Goal: Check status: Check status

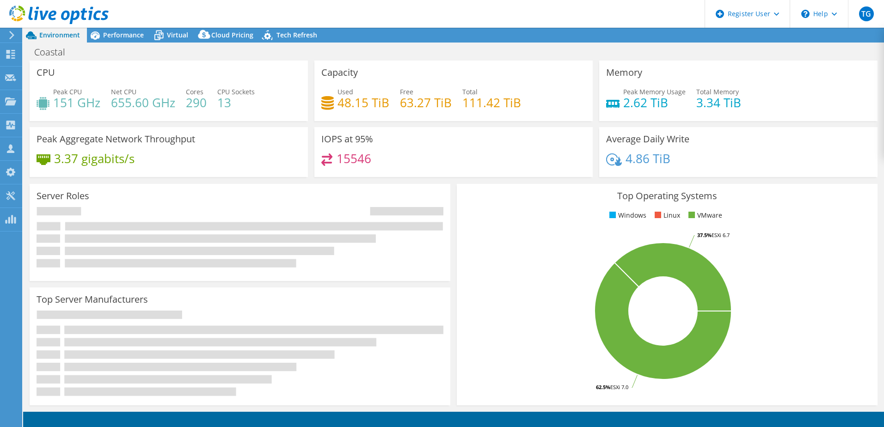
select select "USD"
radio input "true"
radio input "false"
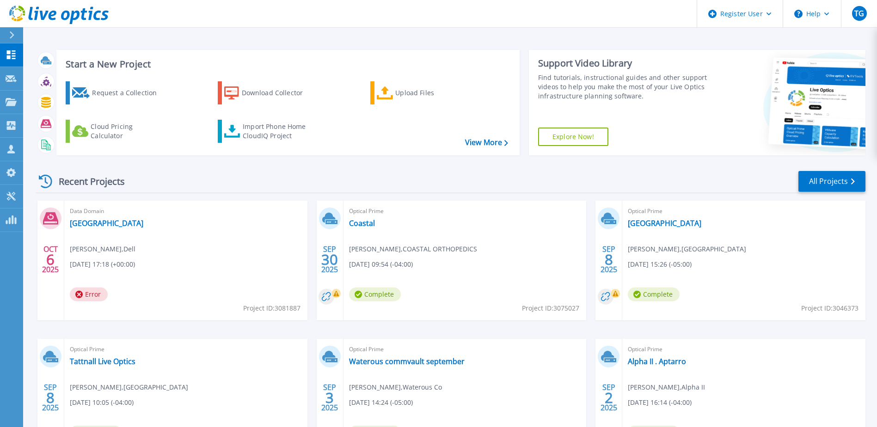
click at [298, 184] on div "Recent Projects All Projects" at bounding box center [451, 181] width 830 height 23
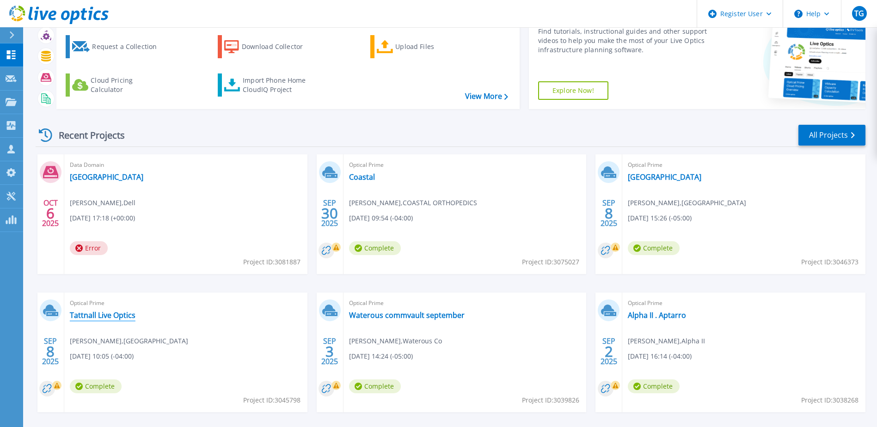
click at [104, 318] on link "Tattnall Live Optics" at bounding box center [103, 315] width 66 height 9
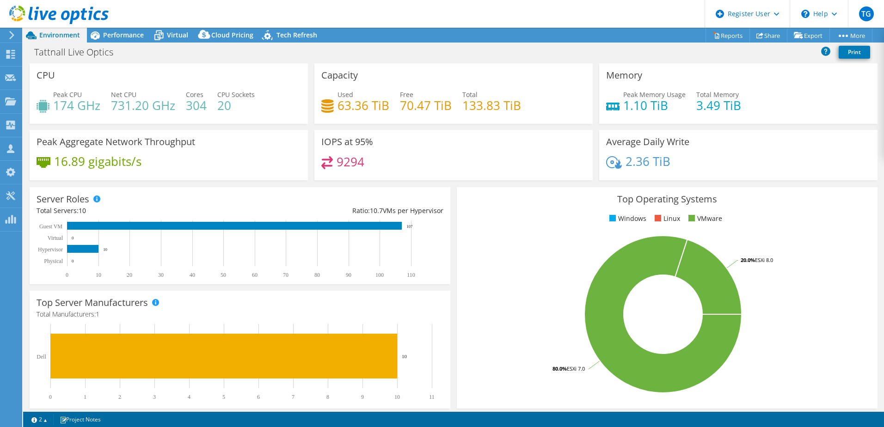
click at [321, 47] on div "Tattnall Live Optics Print" at bounding box center [453, 51] width 861 height 17
